Goal: Task Accomplishment & Management: Manage account settings

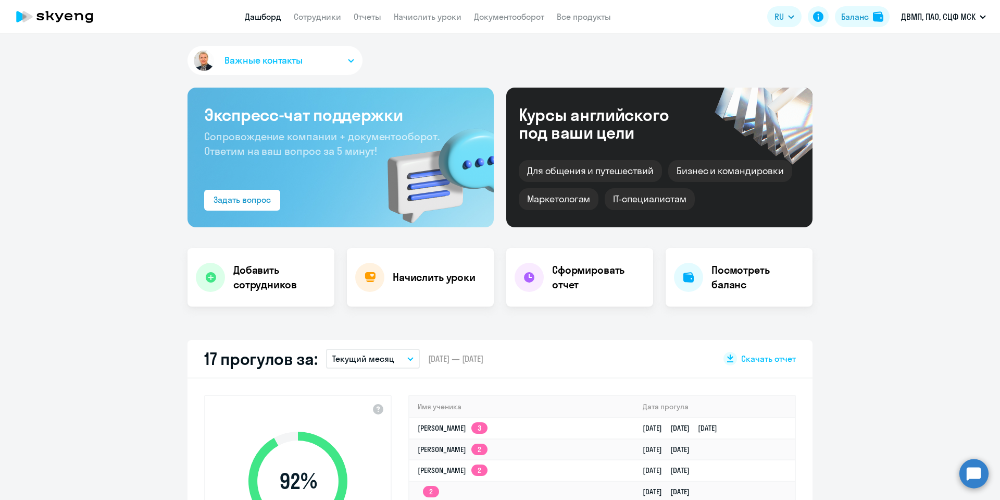
select select "30"
click at [324, 20] on link "Сотрудники" at bounding box center [317, 16] width 47 height 10
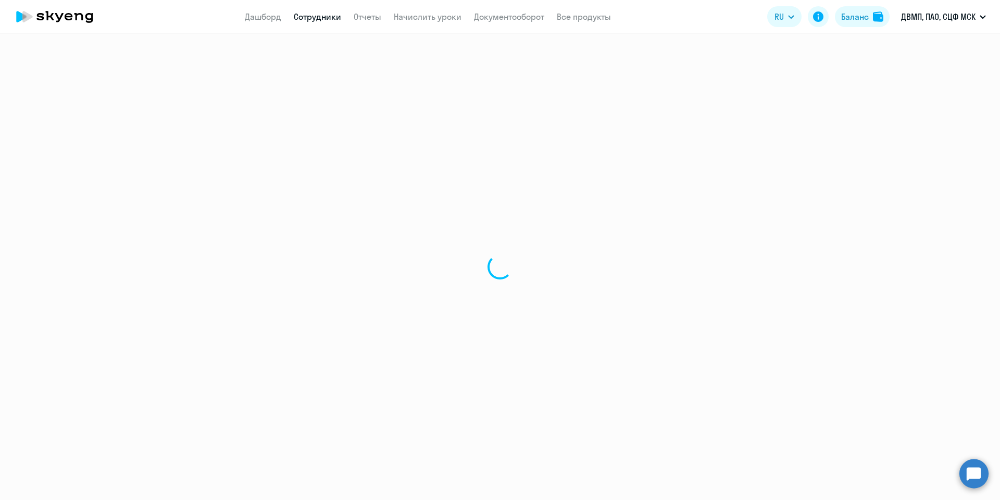
select select "30"
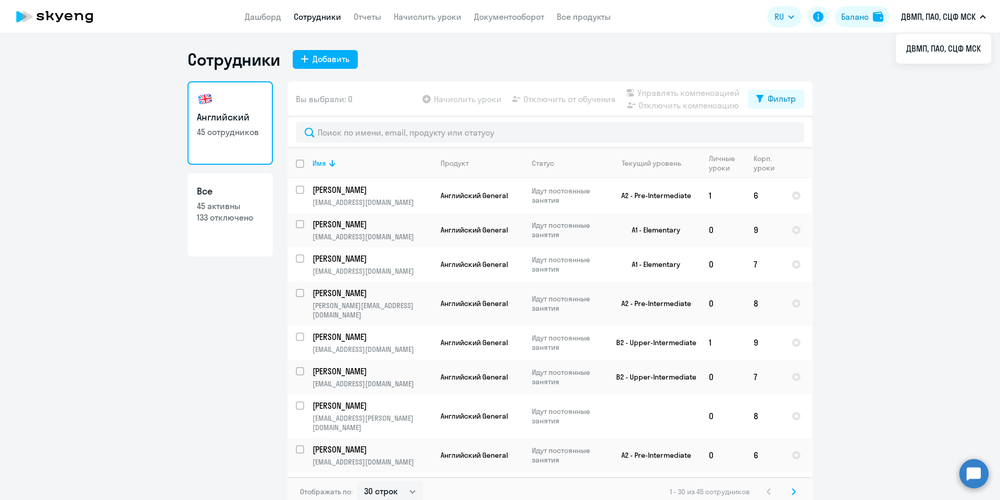
click at [296, 166] on input "deselect all" at bounding box center [306, 169] width 21 height 21
checkbox input "true"
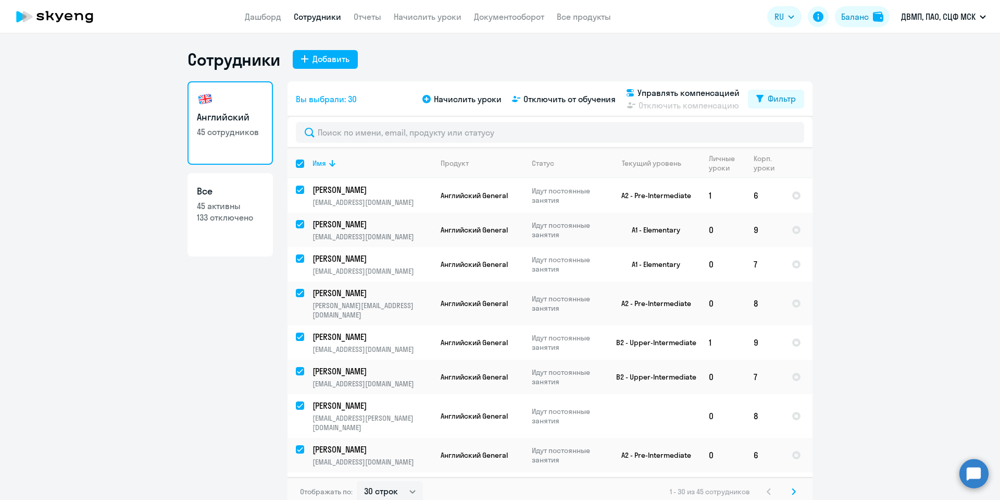
checkbox input "true"
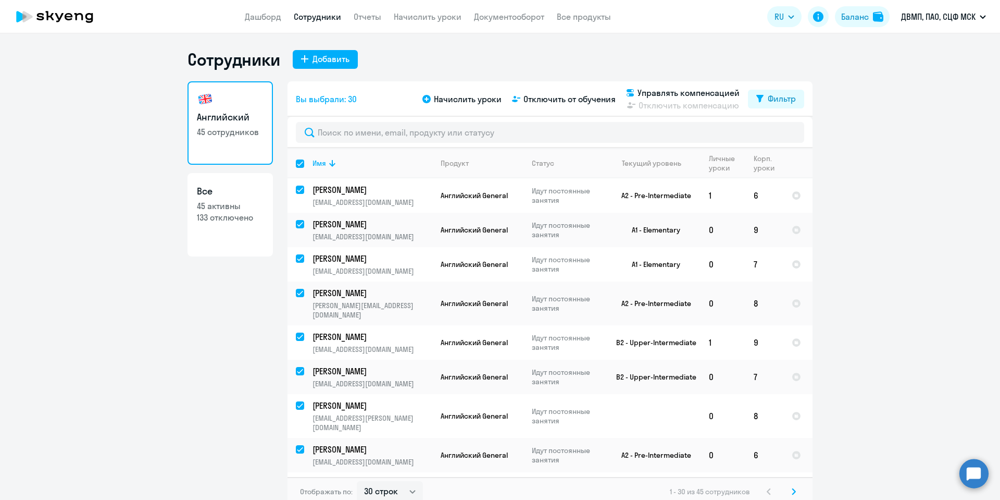
checkbox input "true"
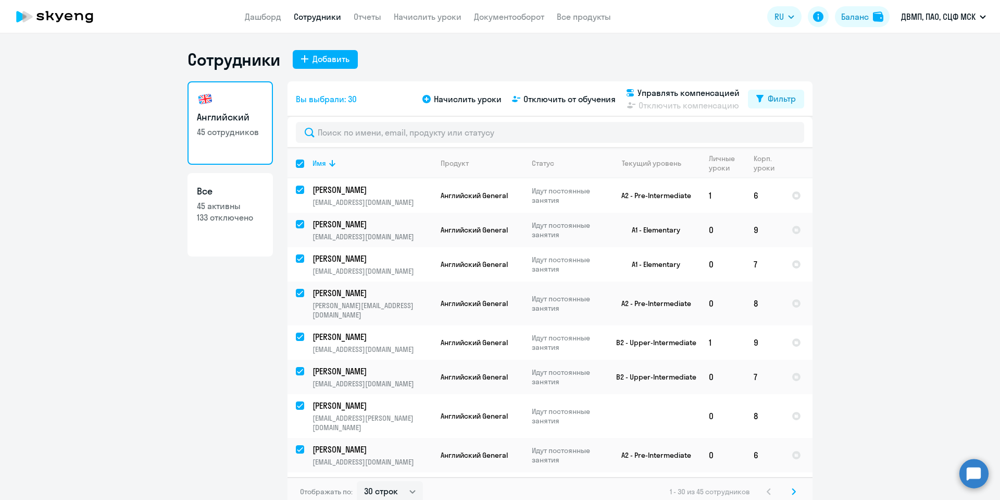
checkbox input "true"
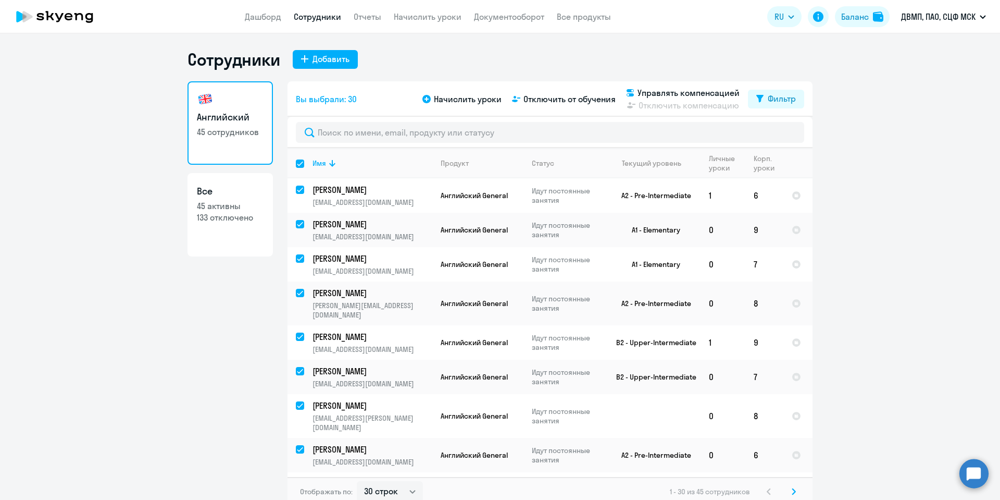
checkbox input "true"
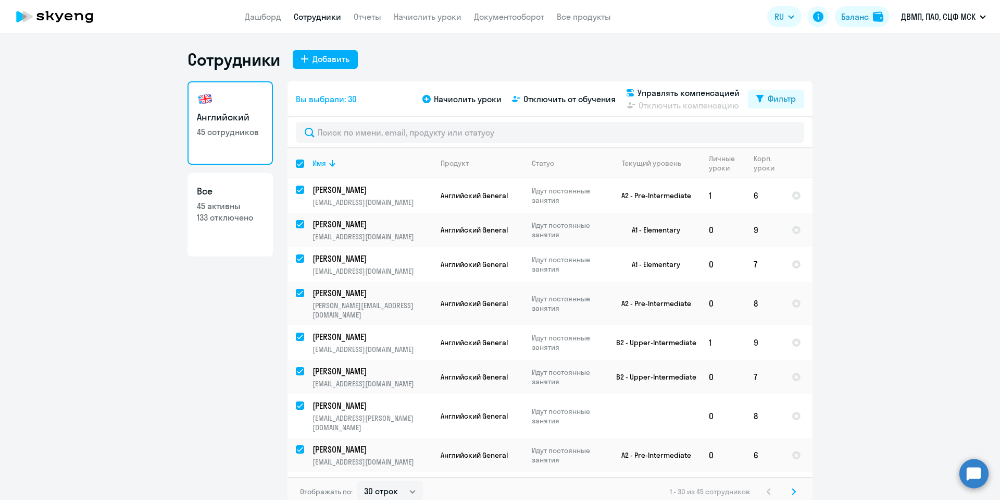
checkbox input "true"
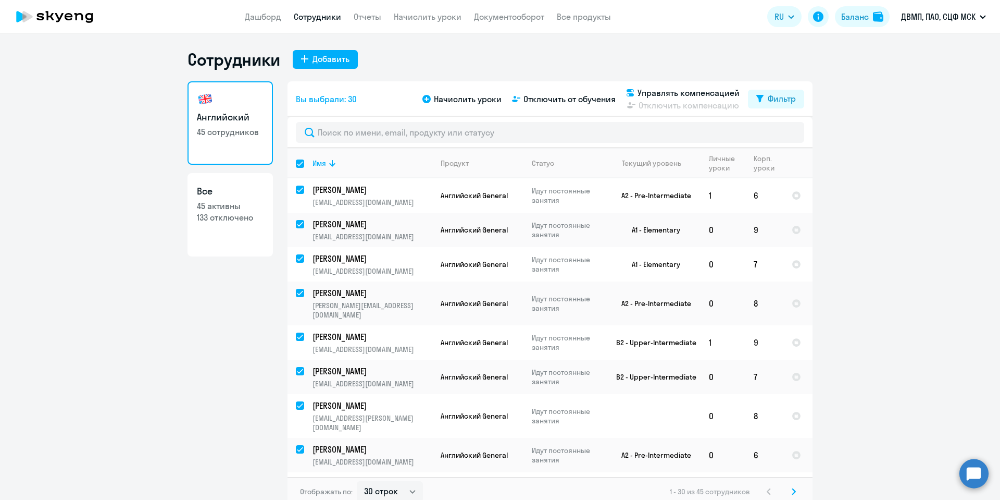
checkbox input "true"
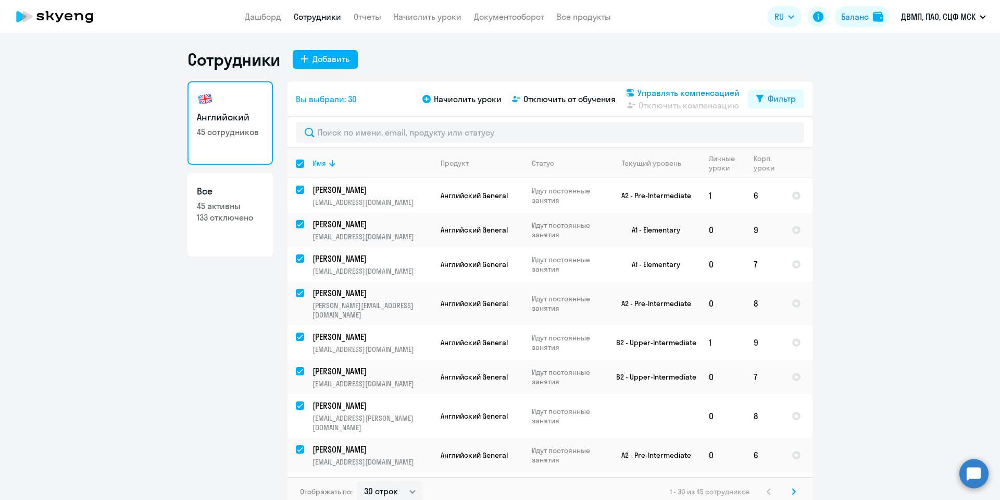
click at [670, 92] on span "Управлять компенсацией" at bounding box center [689, 92] width 102 height 13
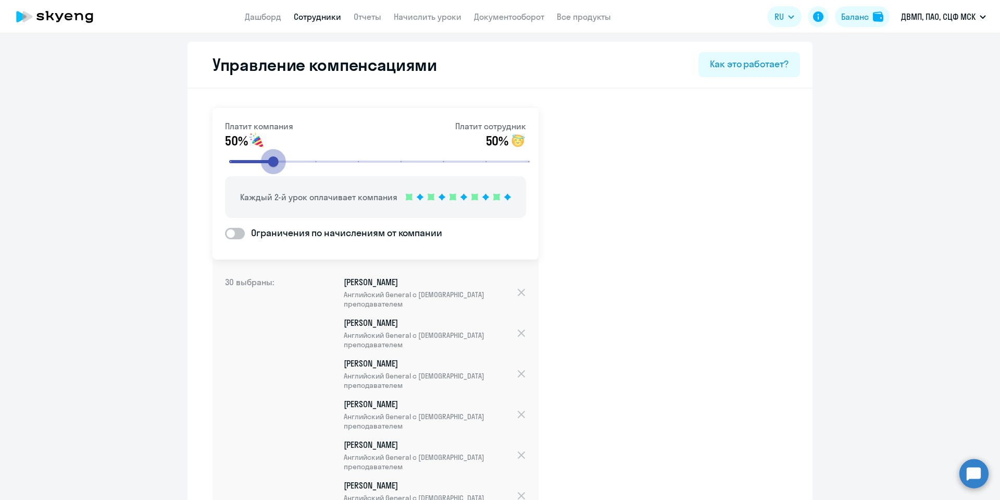
drag, startPoint x: 355, startPoint y: 160, endPoint x: 277, endPoint y: 159, distance: 77.6
click at [277, 159] on input "range" at bounding box center [379, 161] width 323 height 23
drag, startPoint x: 289, startPoint y: 157, endPoint x: 328, endPoint y: 158, distance: 39.1
click at [330, 158] on input "range" at bounding box center [379, 161] width 323 height 23
drag, startPoint x: 325, startPoint y: 157, endPoint x: 352, endPoint y: 155, distance: 26.7
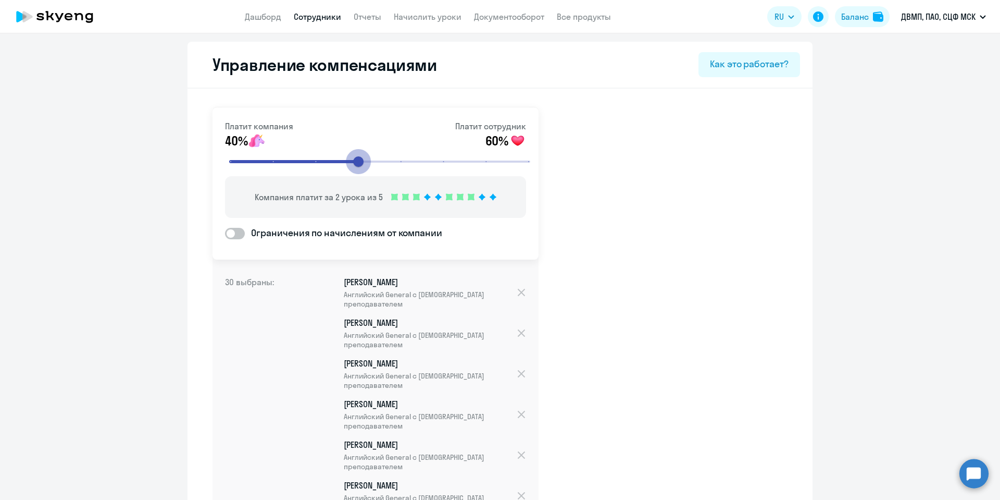
click at [352, 155] on input "range" at bounding box center [379, 161] width 323 height 23
drag, startPoint x: 378, startPoint y: 159, endPoint x: 422, endPoint y: 161, distance: 43.8
click at [422, 161] on input "range" at bounding box center [379, 161] width 323 height 23
drag, startPoint x: 434, startPoint y: 162, endPoint x: 467, endPoint y: 160, distance: 32.9
click at [467, 160] on input "range" at bounding box center [379, 161] width 323 height 23
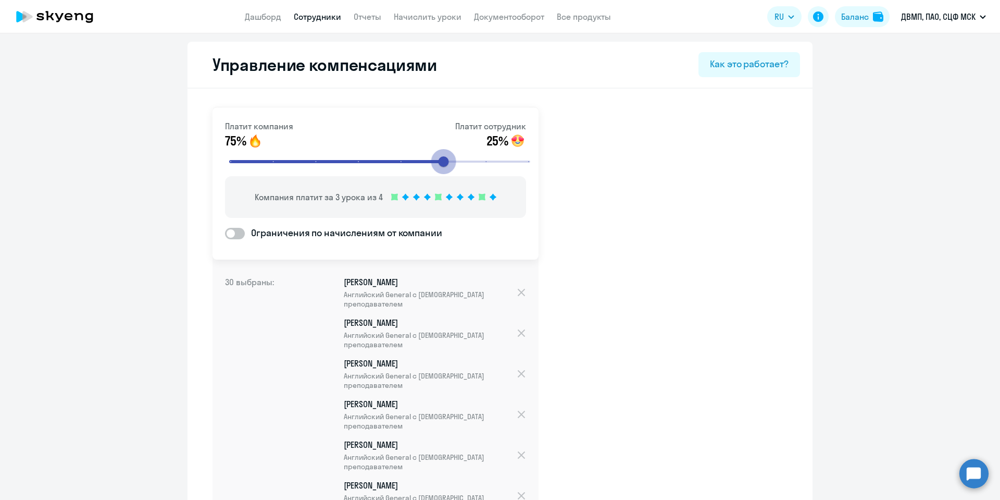
drag, startPoint x: 480, startPoint y: 162, endPoint x: 445, endPoint y: 163, distance: 34.9
type input "6"
click at [445, 163] on input "range" at bounding box center [379, 161] width 323 height 23
